Goal: Participate in discussion

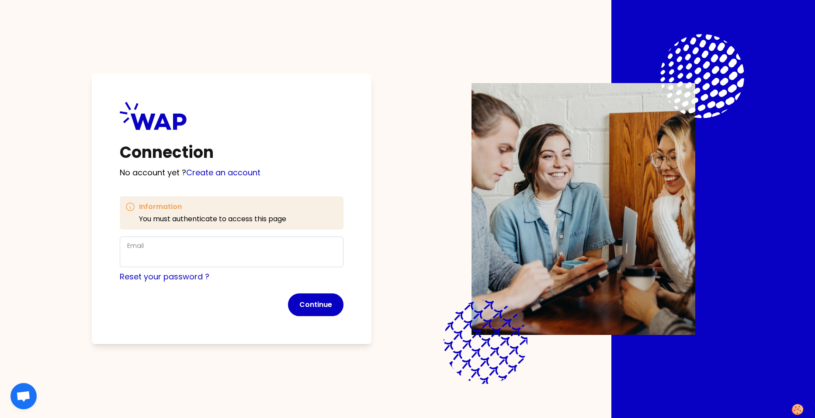
click at [181, 250] on div "Email" at bounding box center [231, 251] width 209 height 23
click at [168, 257] on input "Email" at bounding box center [231, 257] width 209 height 12
click at [0, 417] on com-1password-button at bounding box center [0, 418] width 0 height 0
click at [142, 254] on input "Email" at bounding box center [231, 257] width 209 height 12
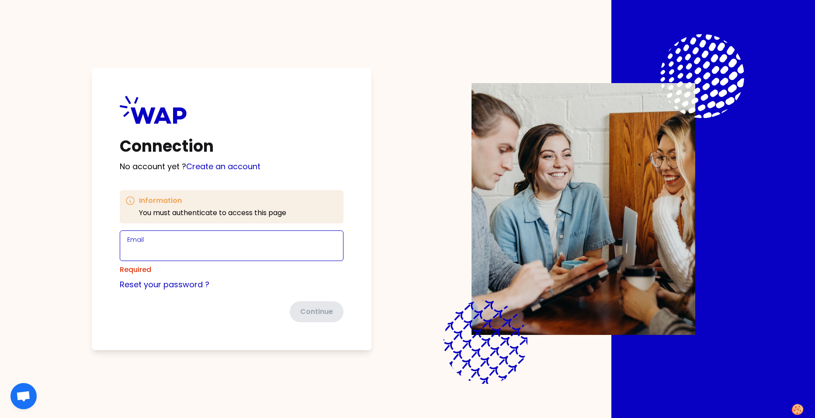
click at [195, 254] on input "Email" at bounding box center [231, 251] width 209 height 12
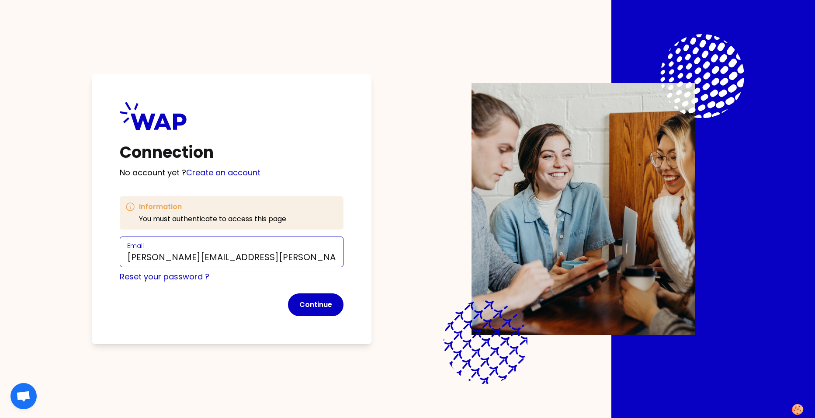
type input "frederic.prost@somfy.com"
click at [355, 269] on div "Connection No account yet ? Create an account Information You must authenticate…" at bounding box center [232, 209] width 280 height 270
click at [325, 303] on button "Continue" at bounding box center [316, 304] width 56 height 23
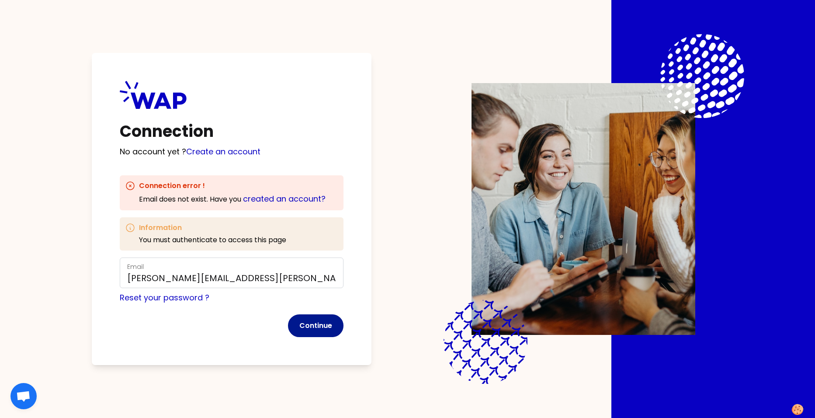
click at [320, 323] on button "Continue" at bounding box center [316, 325] width 56 height 23
drag, startPoint x: 261, startPoint y: 281, endPoint x: 80, endPoint y: 279, distance: 181.4
click at [80, 279] on div "Connection No account yet ? Create an account Connection error ! Email does not…" at bounding box center [407, 209] width 703 height 418
click at [294, 200] on link "created an account?" at bounding box center [284, 198] width 83 height 11
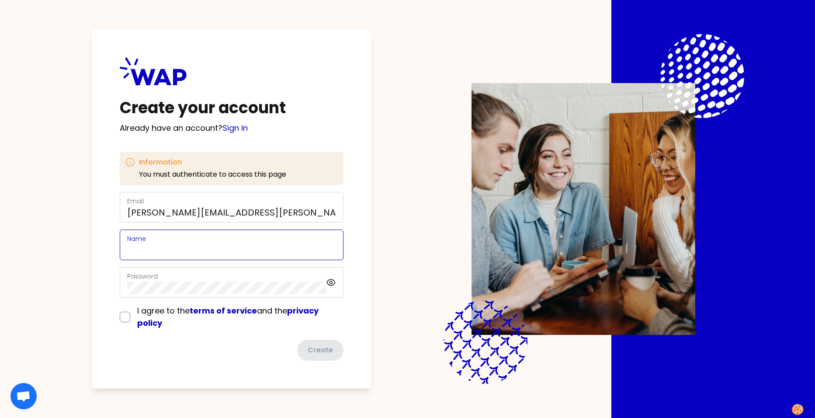
click at [162, 253] on input "Name" at bounding box center [231, 250] width 209 height 12
type input "Frederic PROST"
click at [127, 316] on input "checkbox" at bounding box center [125, 317] width 10 height 10
checkbox input "true"
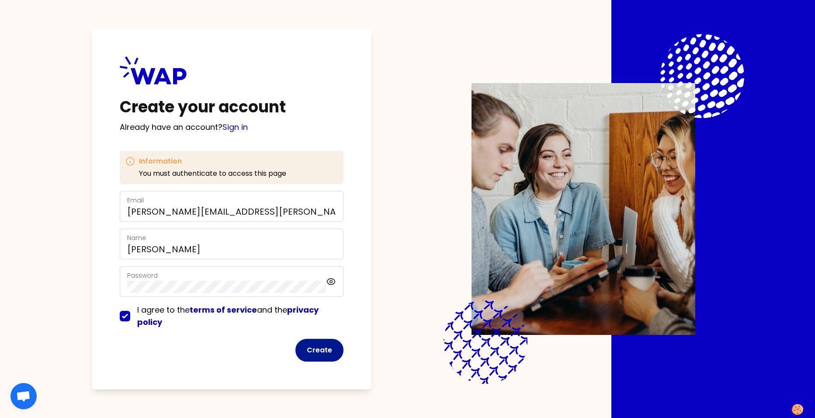
click at [316, 348] on button "Create" at bounding box center [320, 350] width 48 height 23
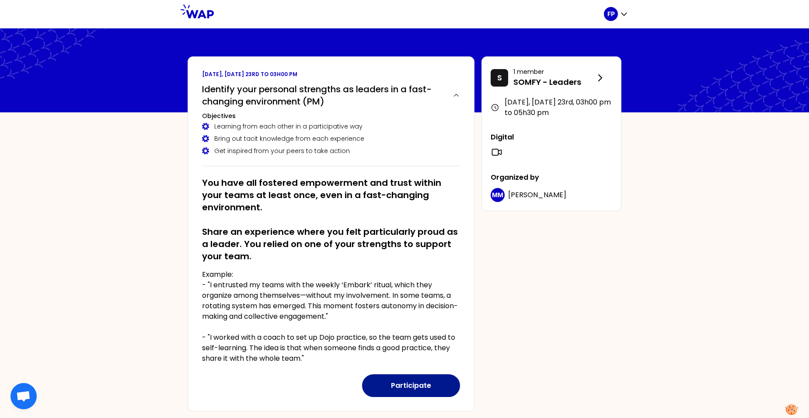
click at [435, 379] on button "Participate" at bounding box center [411, 385] width 98 height 23
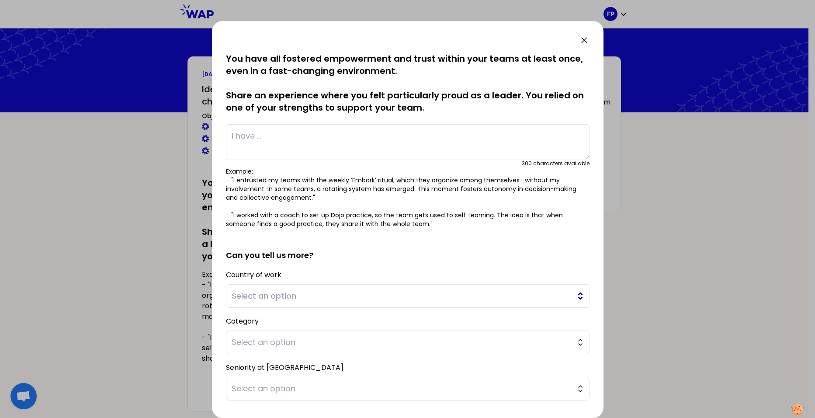
click at [344, 297] on span "Select an option" at bounding box center [402, 296] width 340 height 12
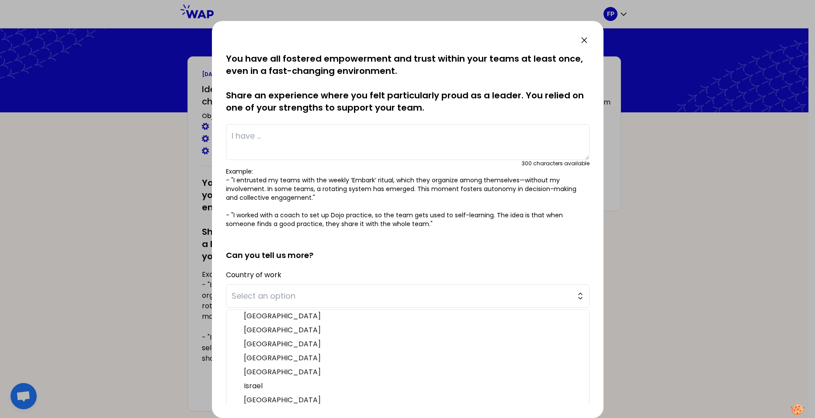
scroll to position [87, 0]
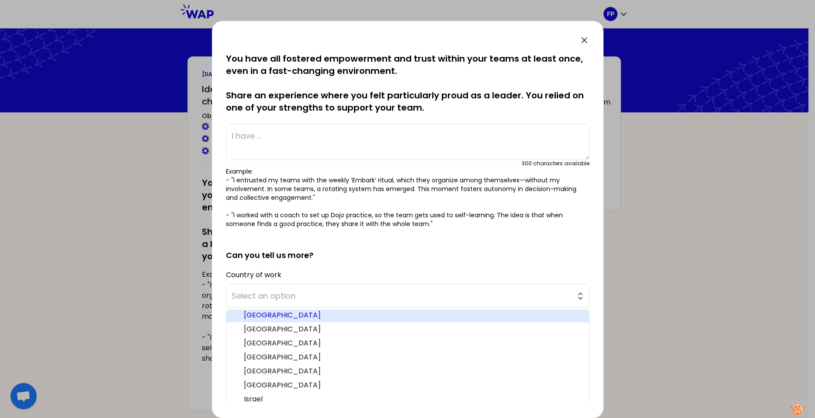
click at [249, 320] on li "[GEOGRAPHIC_DATA]" at bounding box center [407, 315] width 363 height 14
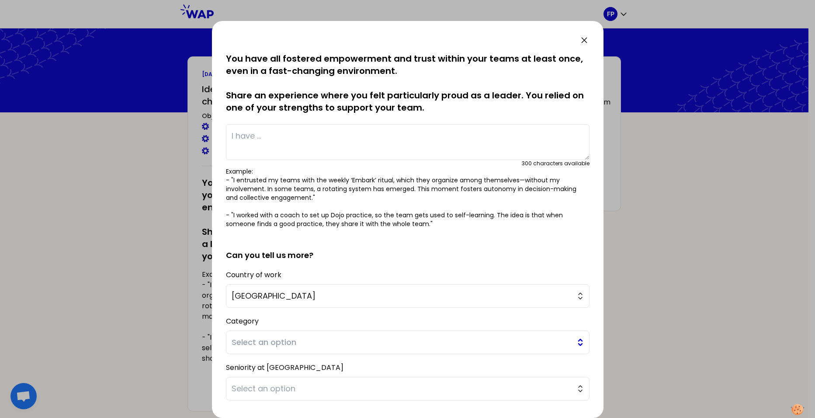
click at [300, 341] on span "Select an option" at bounding box center [402, 342] width 340 height 12
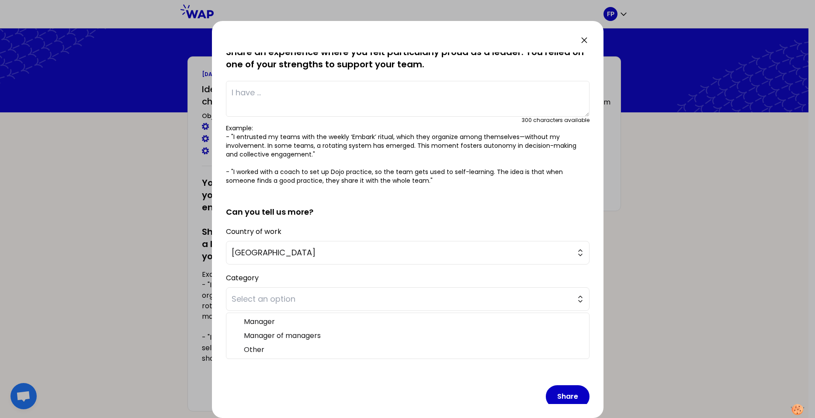
scroll to position [54, 0]
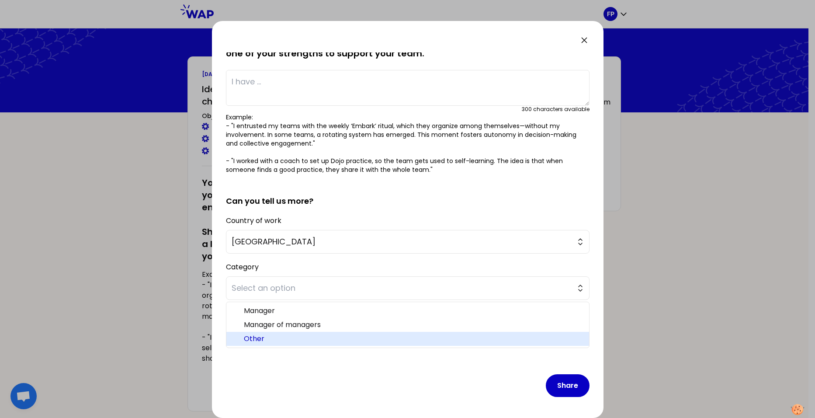
click at [264, 339] on span "Other" at bounding box center [413, 339] width 338 height 10
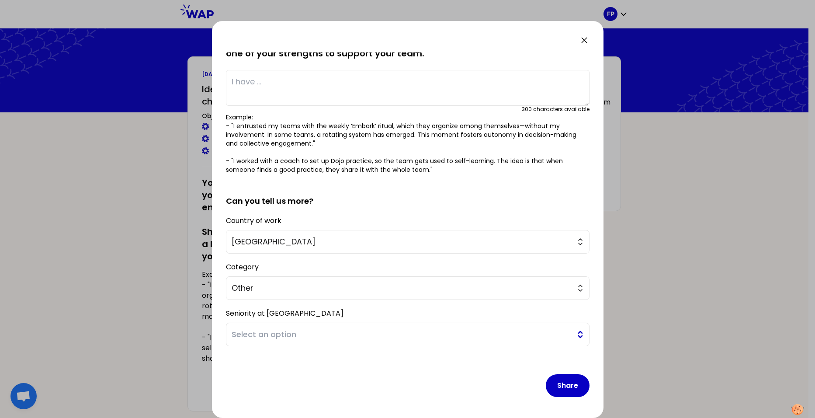
click at [274, 336] on span "Select an option" at bounding box center [402, 334] width 340 height 12
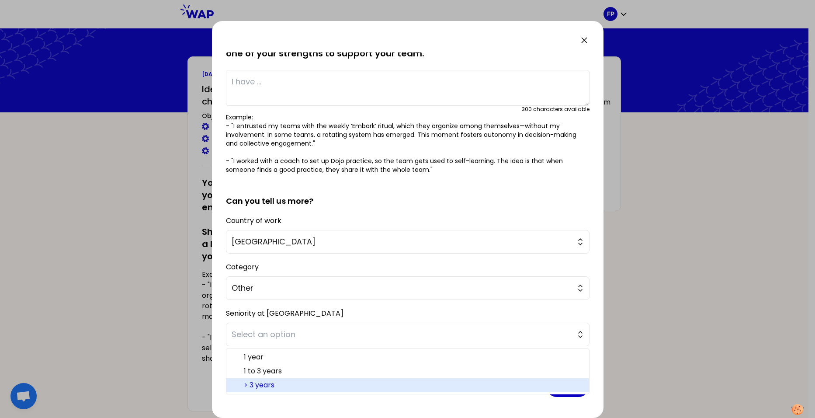
click at [274, 382] on span "> 3 years" at bounding box center [413, 385] width 338 height 10
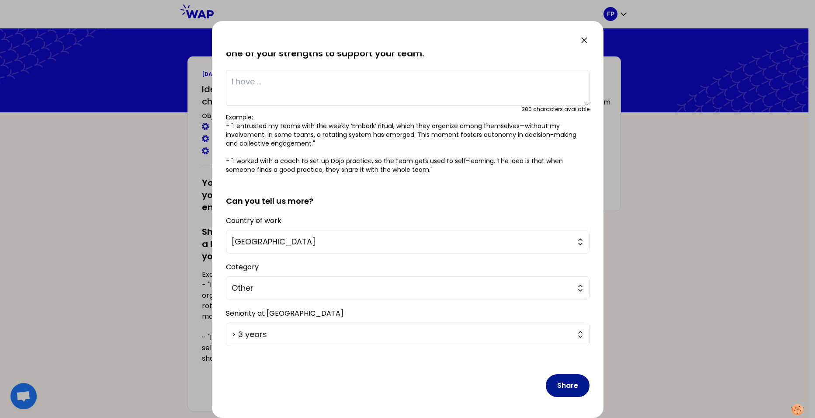
click at [564, 385] on button "Share" at bounding box center [568, 385] width 44 height 23
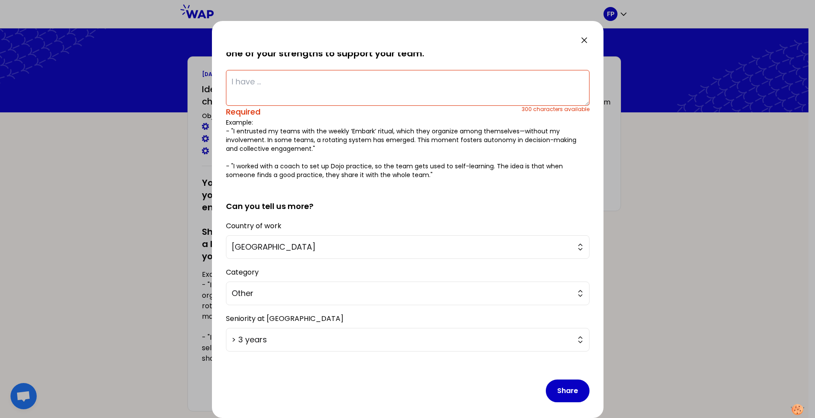
click at [255, 83] on textarea at bounding box center [408, 88] width 364 height 36
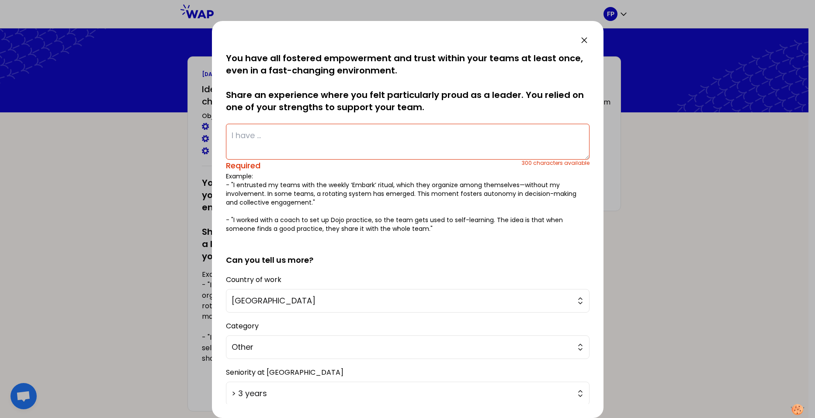
scroll to position [0, 0]
type textarea "S"
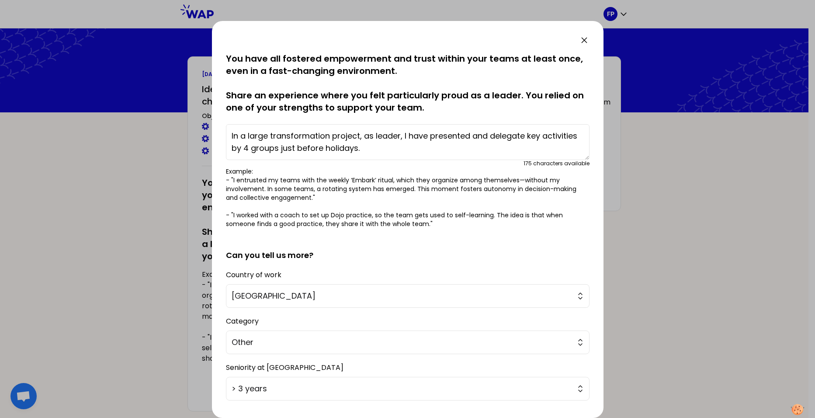
scroll to position [6, 0]
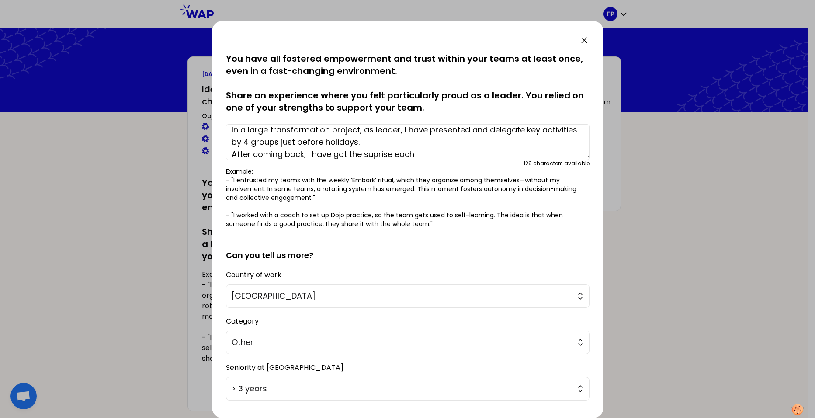
drag, startPoint x: 370, startPoint y: 154, endPoint x: 400, endPoint y: 158, distance: 30.0
click at [370, 154] on textarea "In a large transformation project, as leader, I have presented and delegate key…" at bounding box center [408, 142] width 364 height 36
click at [455, 152] on textarea "In a large transformation project, as leader, I have presented and delegate key…" at bounding box center [408, 142] width 364 height 36
type textarea "In a large transformation project, as leader, I have presented and delegate key…"
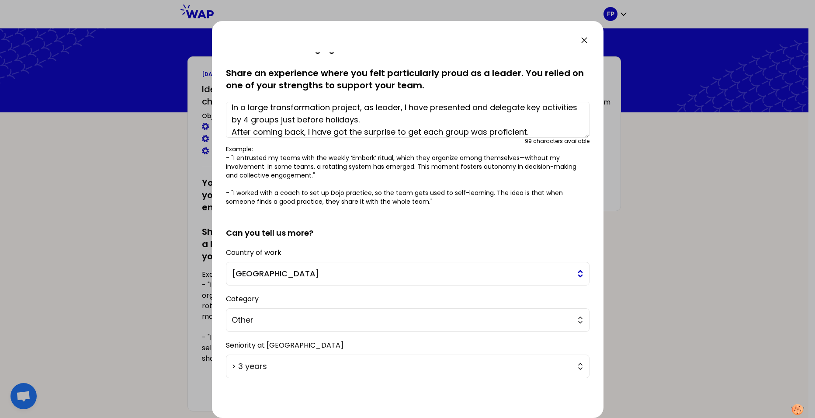
scroll to position [54, 0]
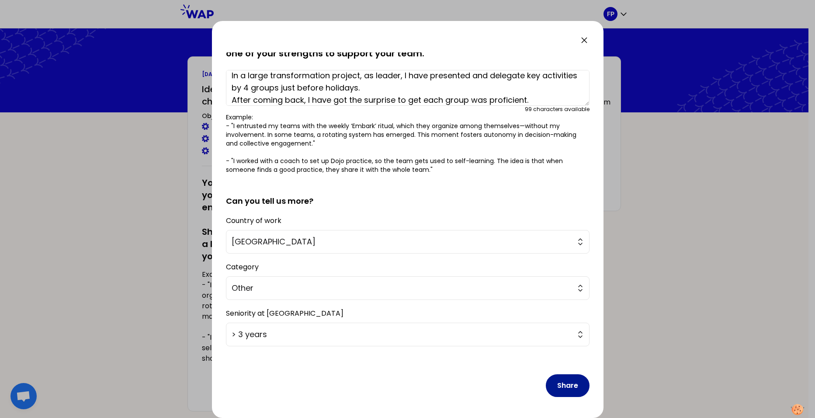
click at [563, 382] on button "Share" at bounding box center [568, 385] width 44 height 23
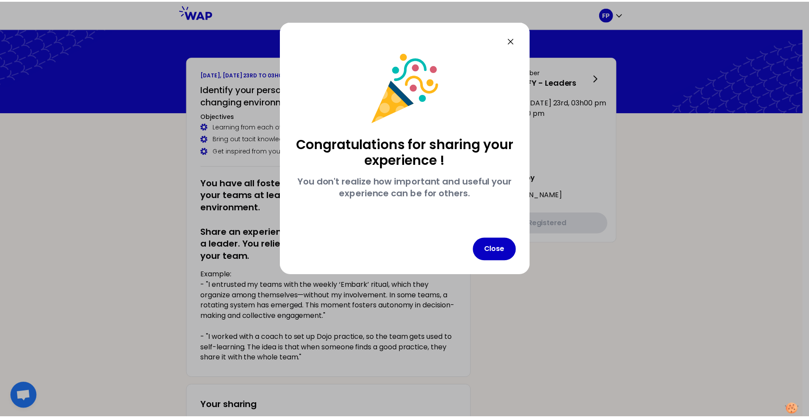
scroll to position [0, 0]
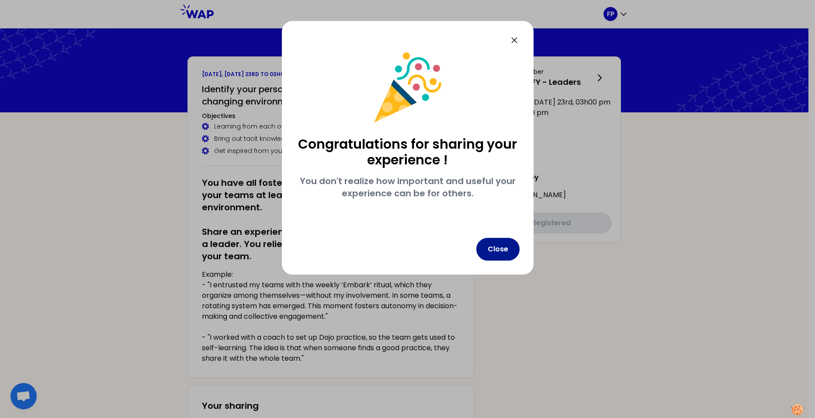
click at [500, 250] on button "Close" at bounding box center [497, 249] width 43 height 23
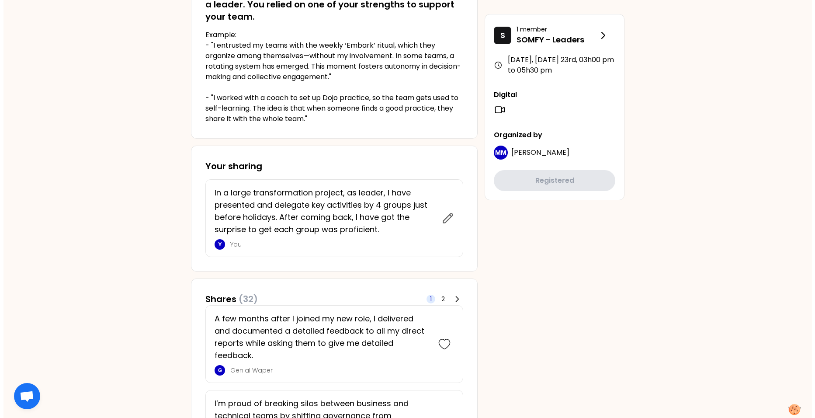
scroll to position [245, 0]
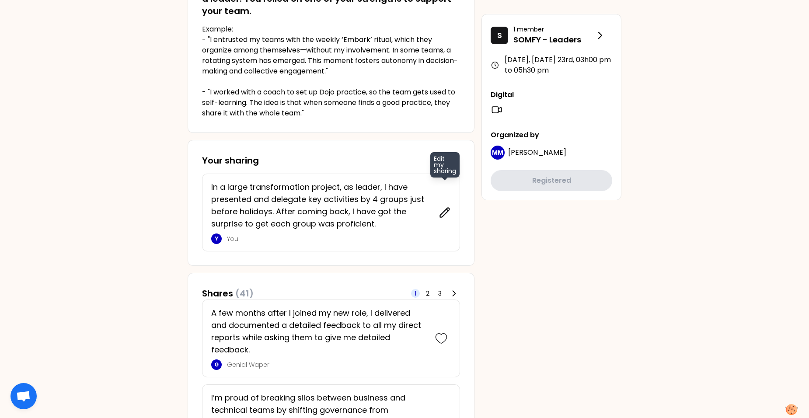
click at [446, 211] on icon at bounding box center [444, 212] width 12 height 12
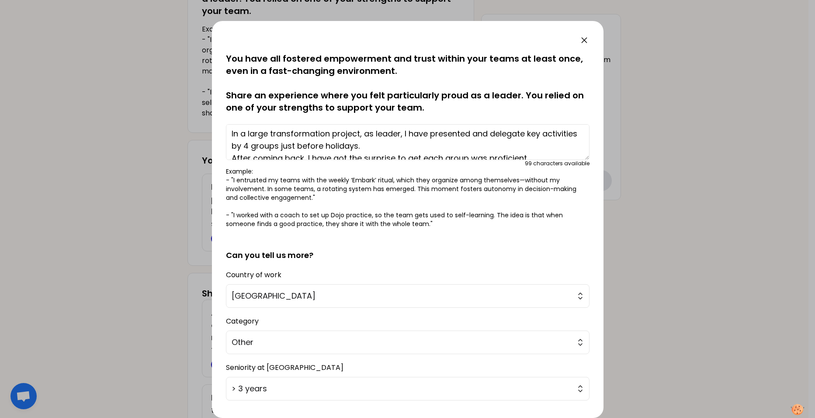
scroll to position [0, 0]
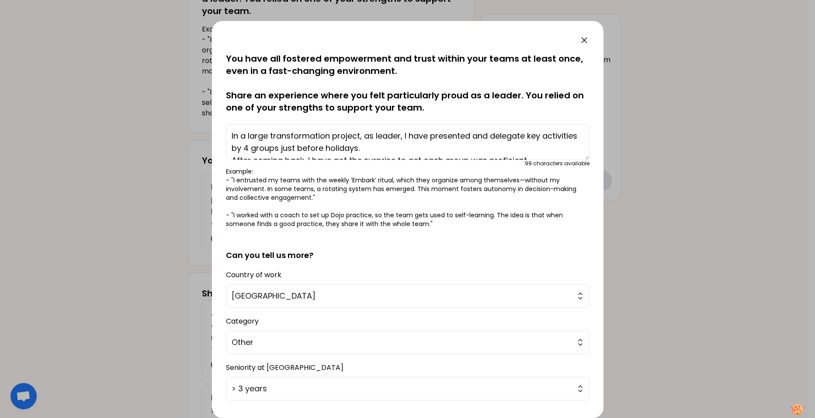
click at [271, 148] on textarea "In a large transformation project, as leader, I have presented and delegate key…" at bounding box center [408, 142] width 364 height 36
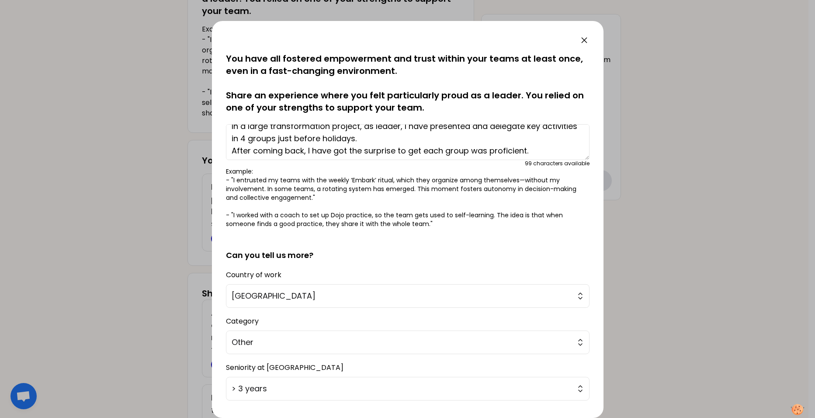
scroll to position [12, 0]
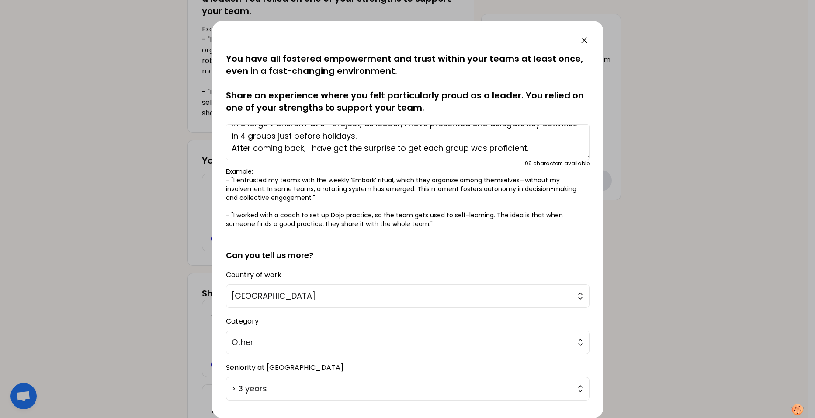
click at [539, 147] on textarea "In a large transformation project, as leader, I have presented and delegate key…" at bounding box center [408, 142] width 364 height 36
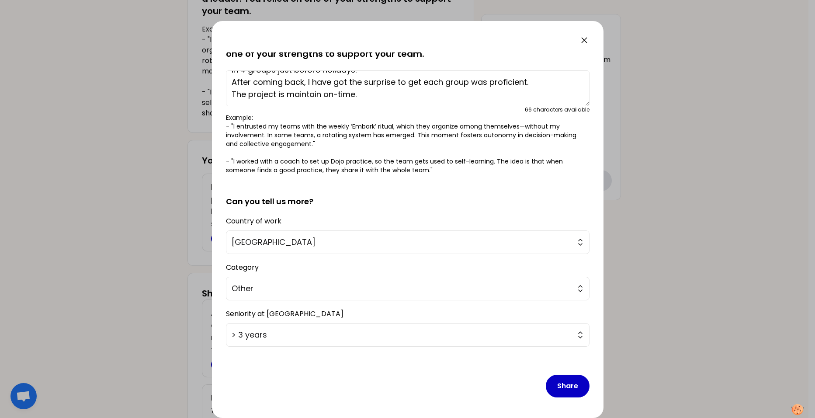
scroll to position [54, 0]
type textarea "In a large transformation project, as leader, I have presented and delegate key…"
click at [560, 392] on button "Share" at bounding box center [568, 385] width 44 height 23
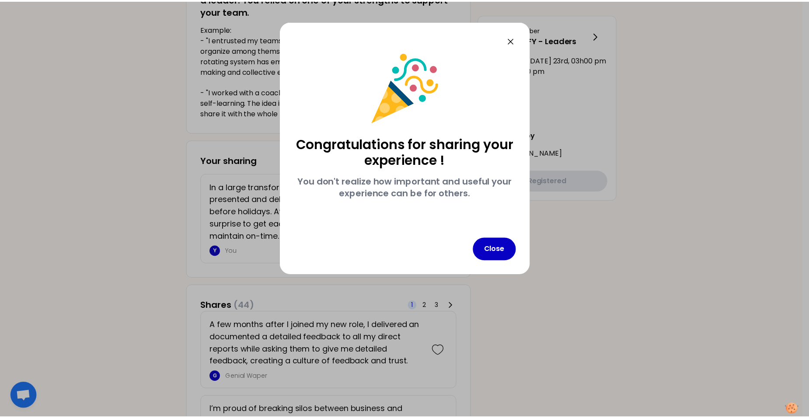
scroll to position [0, 0]
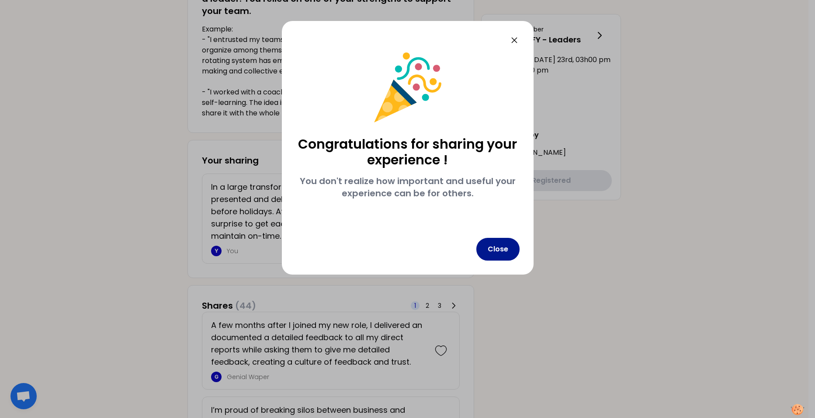
click at [497, 244] on button "Close" at bounding box center [497, 249] width 43 height 23
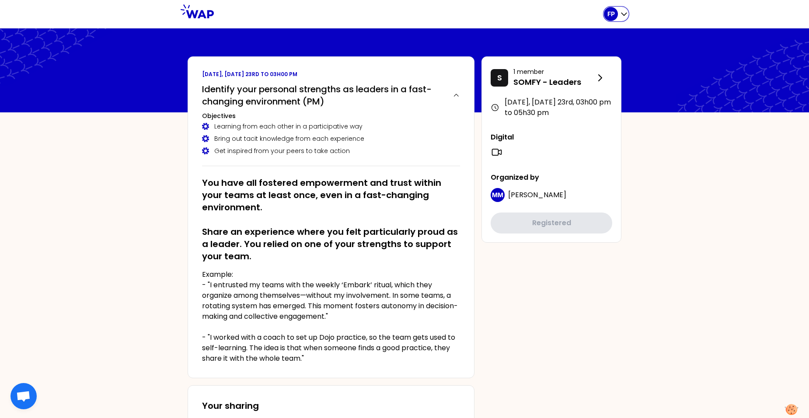
click at [624, 14] on icon "button" at bounding box center [623, 14] width 9 height 9
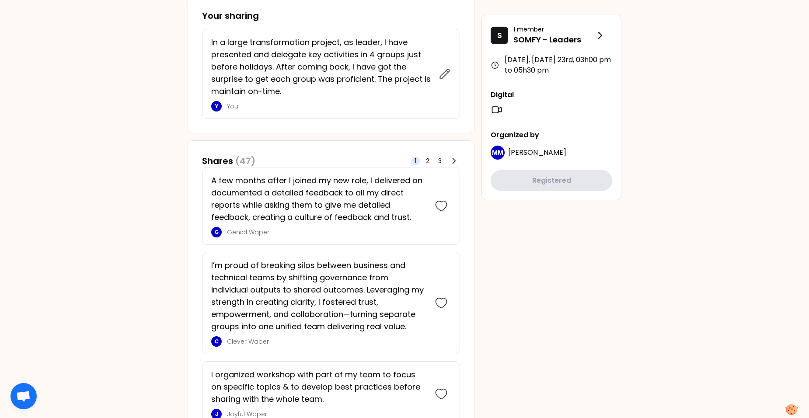
scroll to position [393, 0]
